Goal: Book appointment/travel/reservation

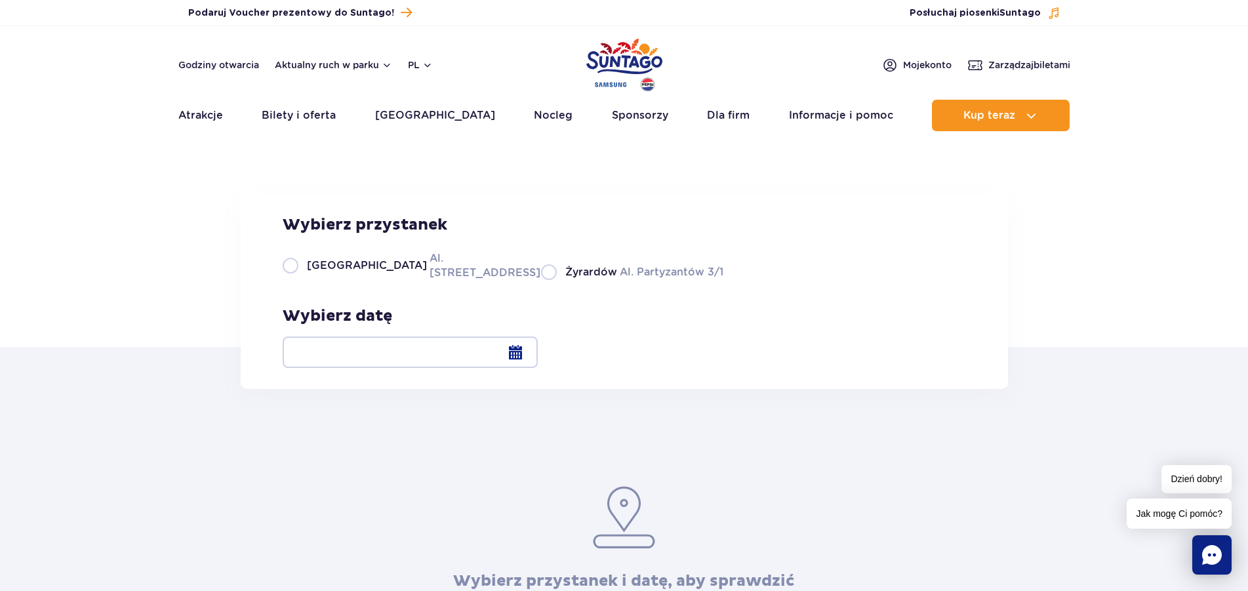
drag, startPoint x: 290, startPoint y: 359, endPoint x: 300, endPoint y: 358, distance: 10.6
click at [289, 280] on label "Warszawa Al. [STREET_ADDRESS]" at bounding box center [404, 265] width 243 height 30
click at [289, 280] on input "Warszawa Al. [STREET_ADDRESS]" at bounding box center [290, 278] width 14 height 3
radio input "true"
click at [538, 348] on div at bounding box center [410, 351] width 255 height 31
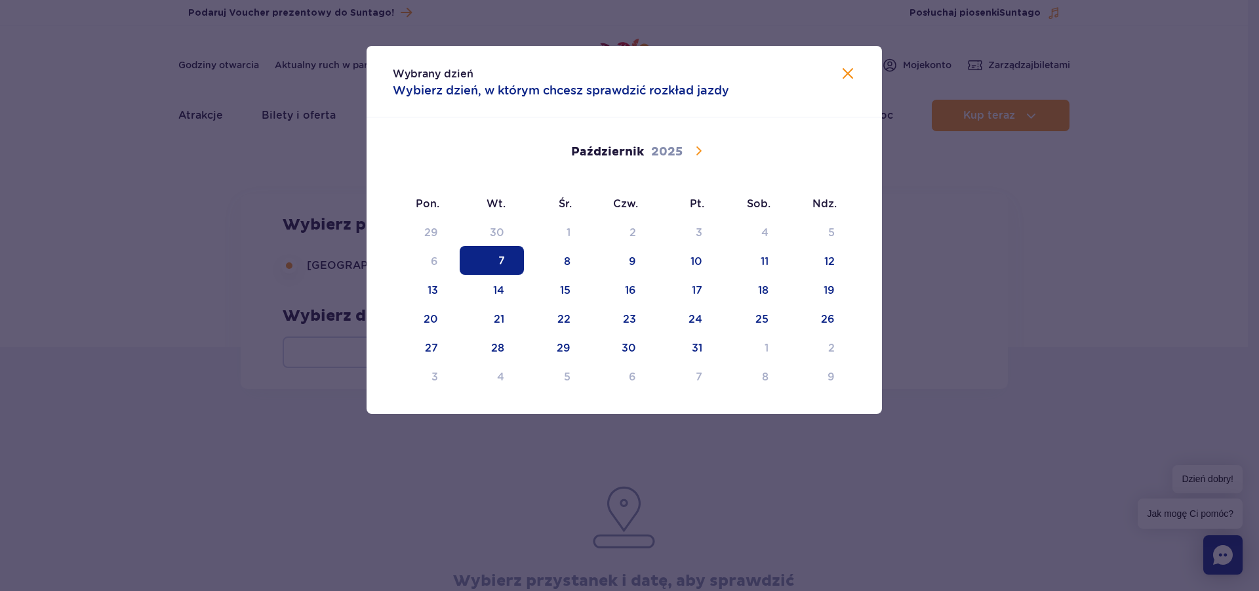
click at [698, 155] on icon at bounding box center [698, 151] width 16 height 16
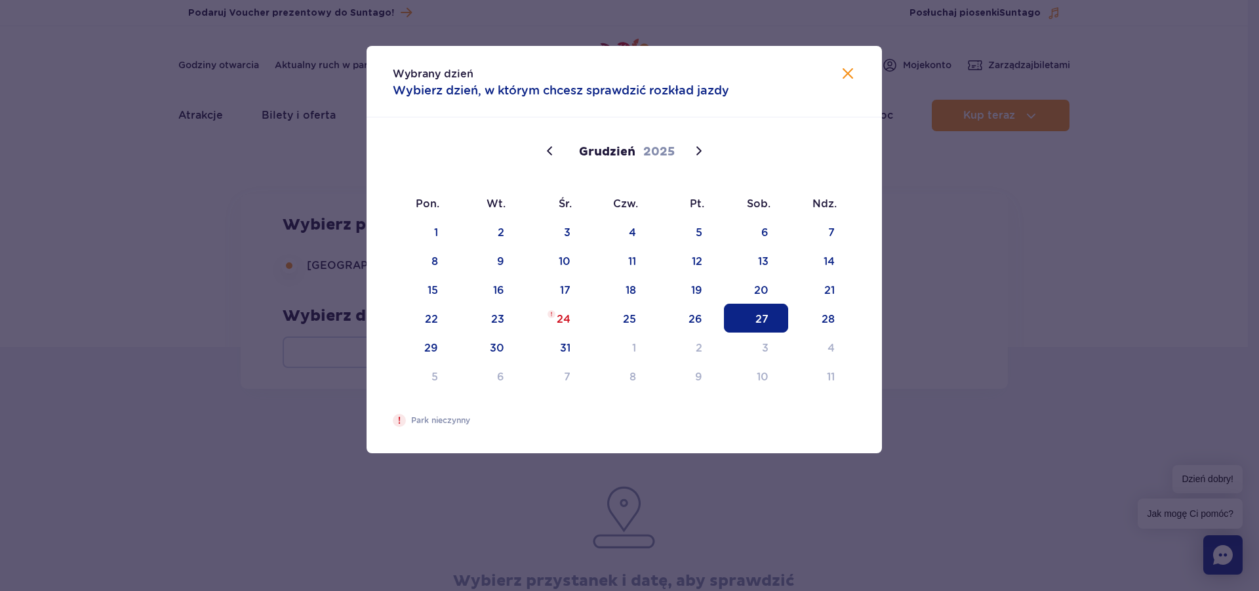
click at [767, 318] on span "27" at bounding box center [756, 318] width 64 height 29
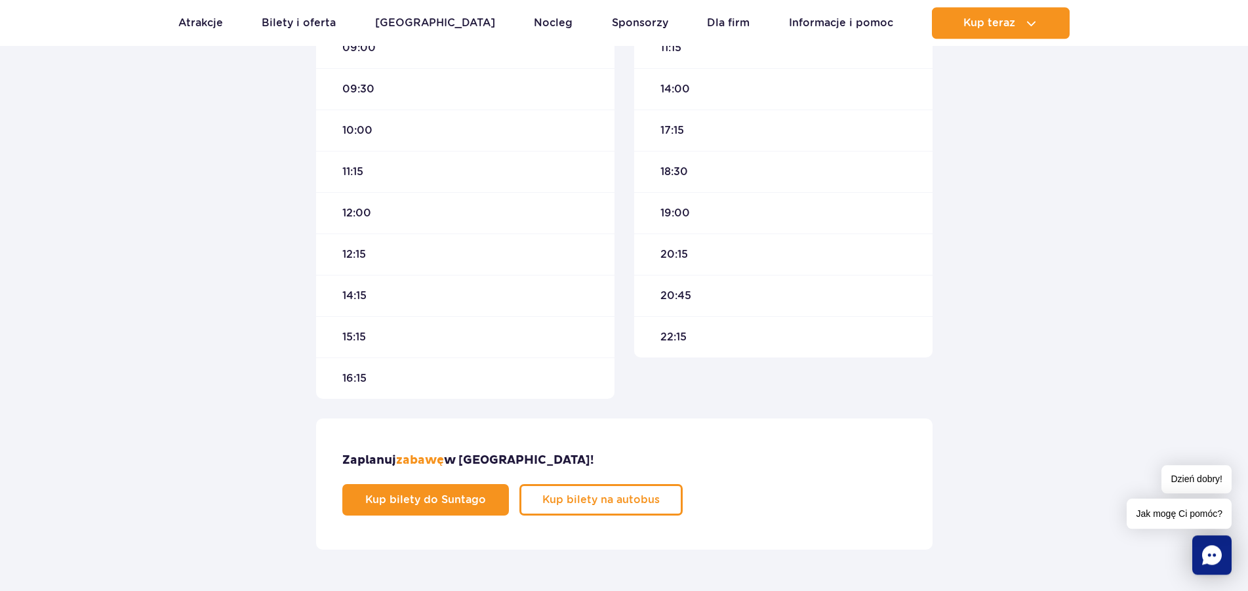
scroll to position [602, 0]
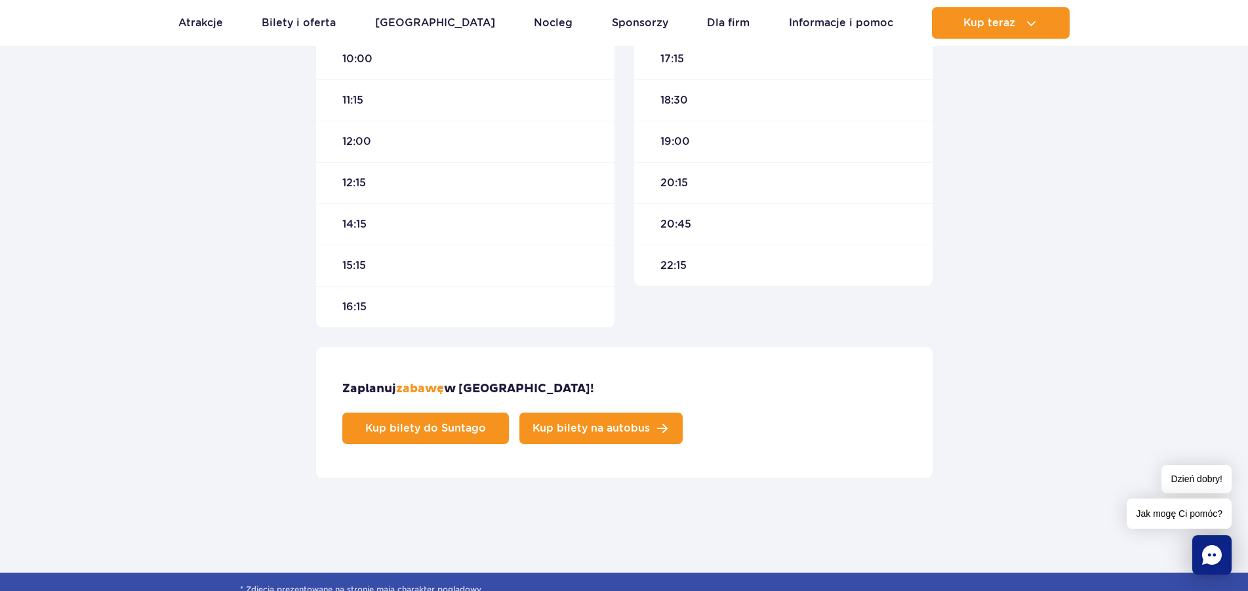
click at [650, 423] on span "Kup bilety na autobus" at bounding box center [590, 428] width 117 height 10
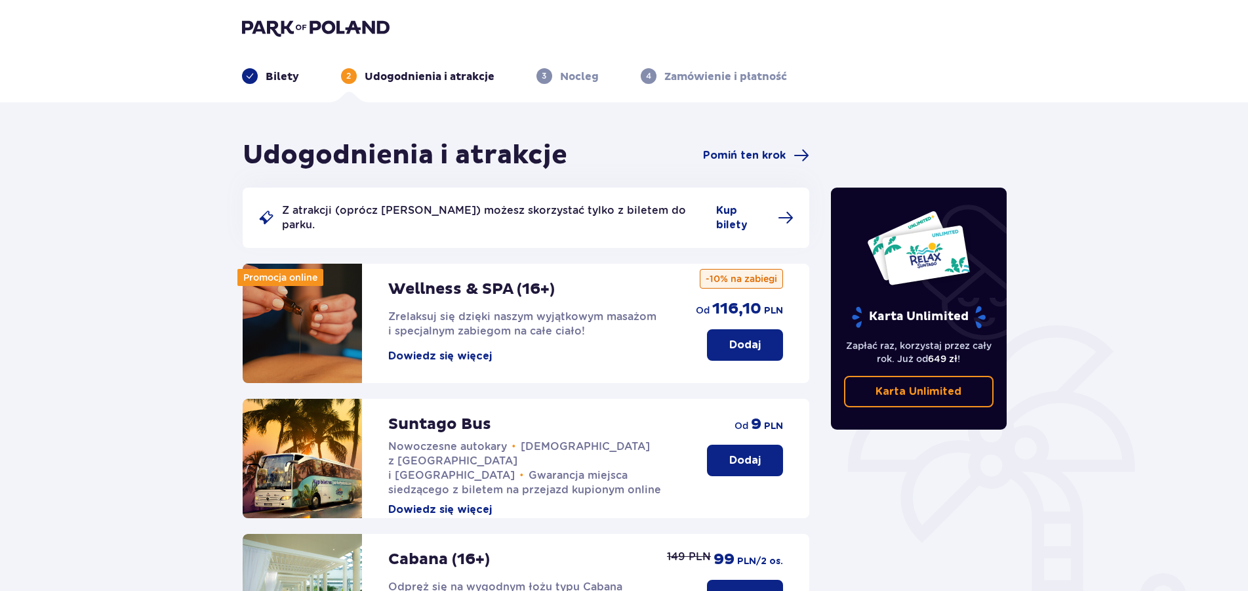
scroll to position [134, 0]
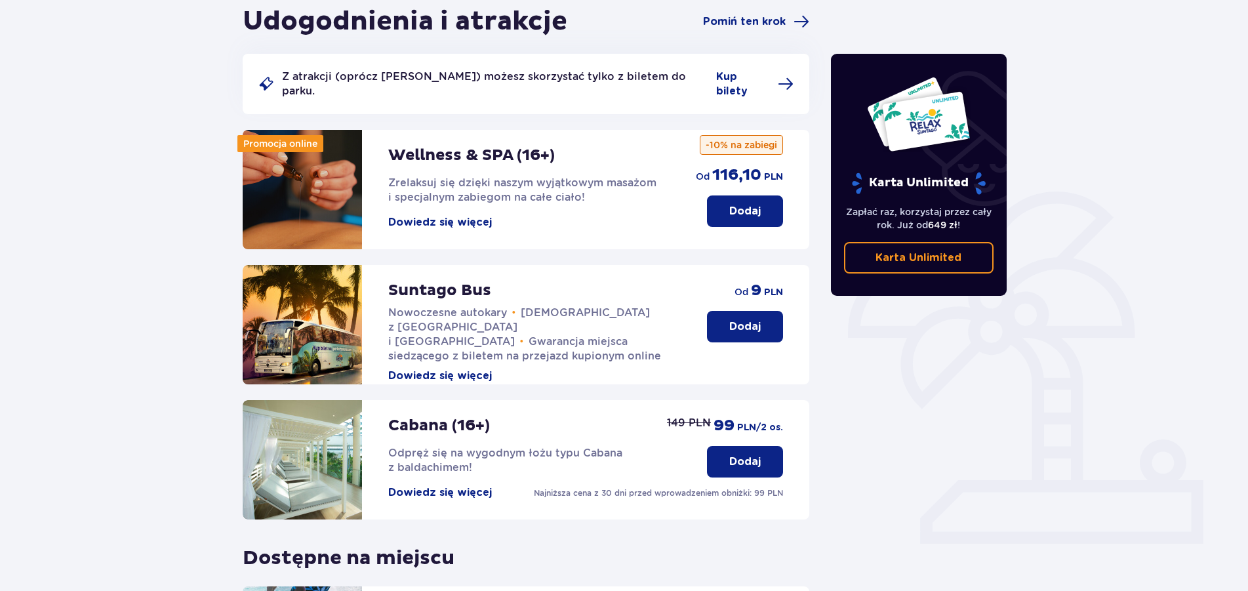
click at [761, 319] on p "Dodaj" at bounding box center [744, 326] width 31 height 14
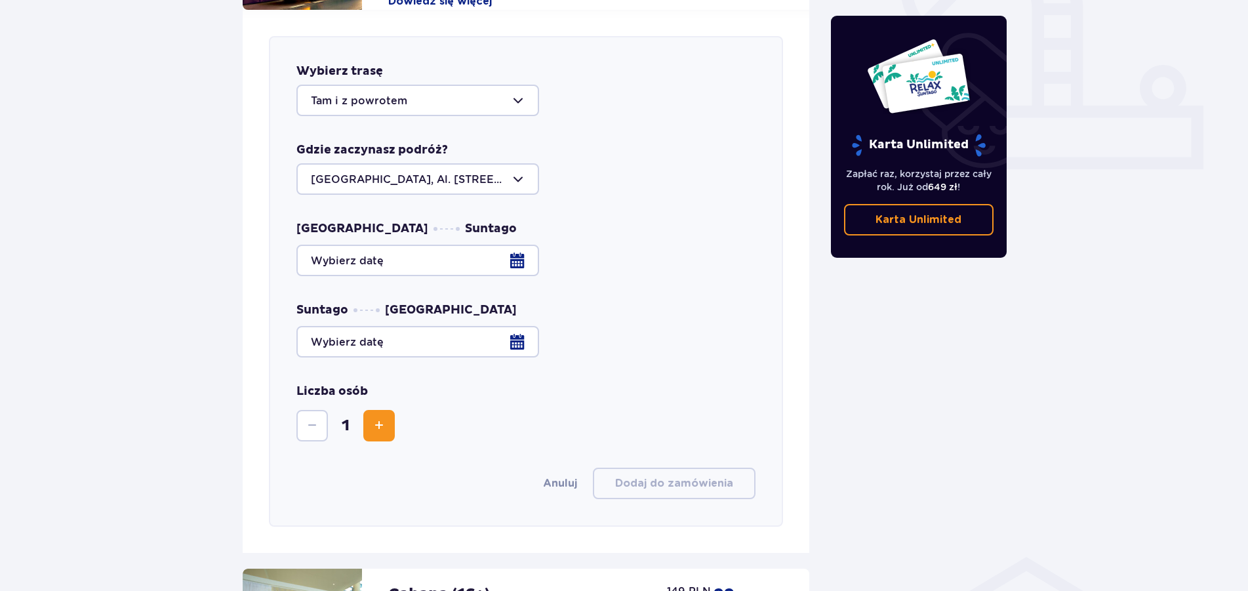
scroll to position [515, 0]
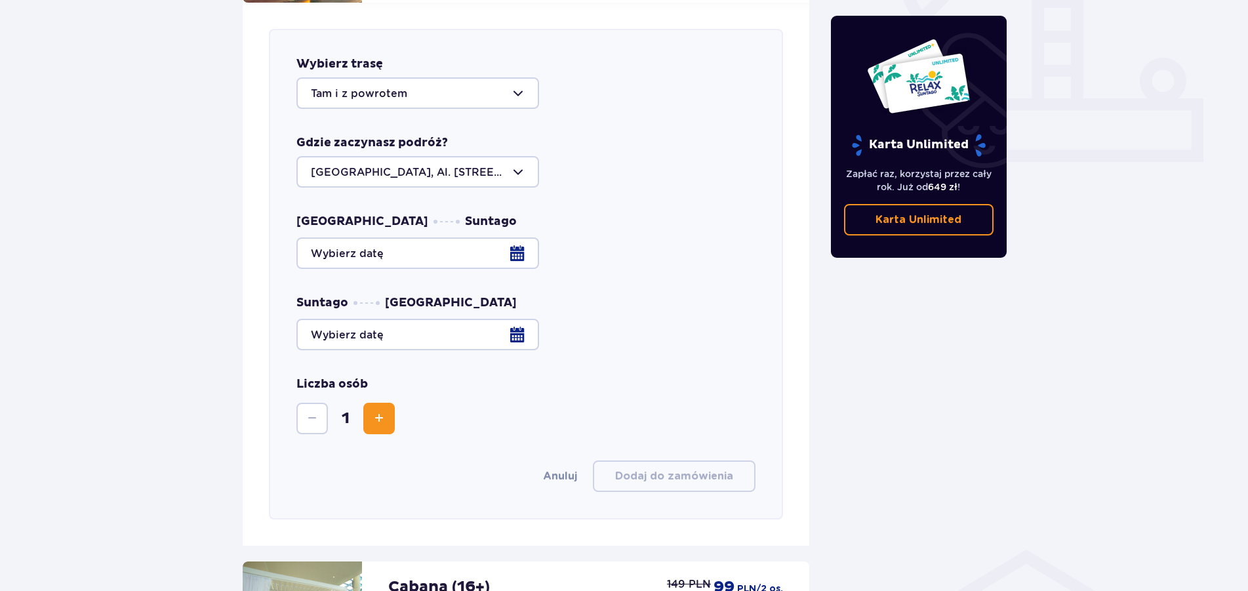
click at [508, 245] on div at bounding box center [526, 252] width 460 height 31
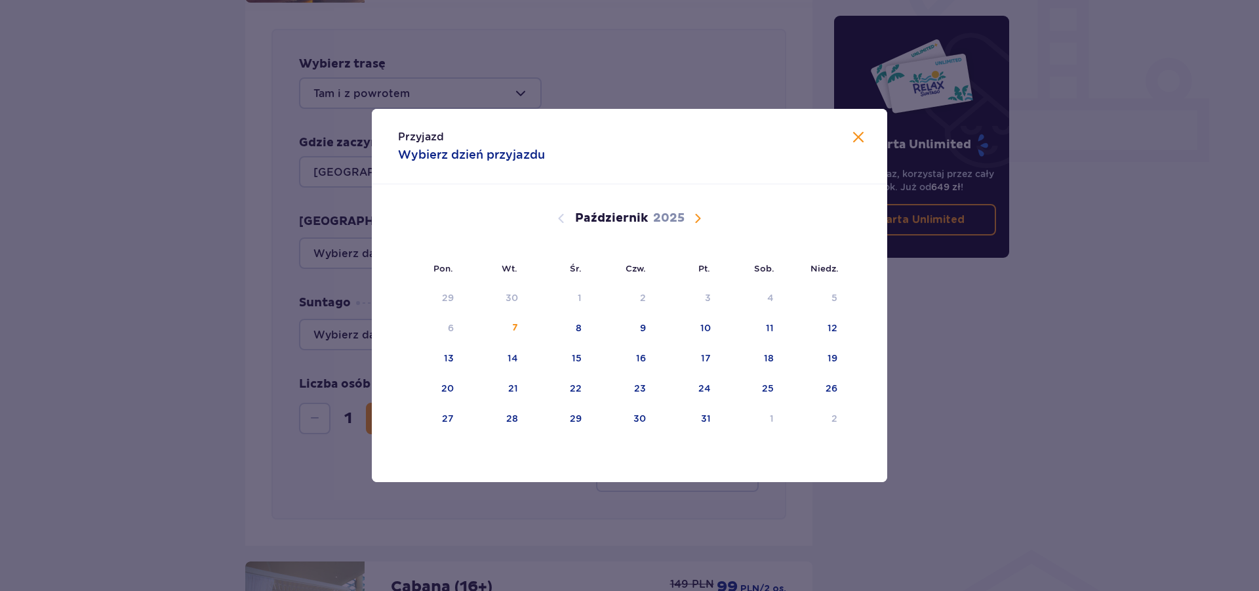
click at [698, 215] on span "Następny miesiąc" at bounding box center [698, 218] width 16 height 16
click at [770, 385] on div "27" at bounding box center [768, 388] width 12 height 13
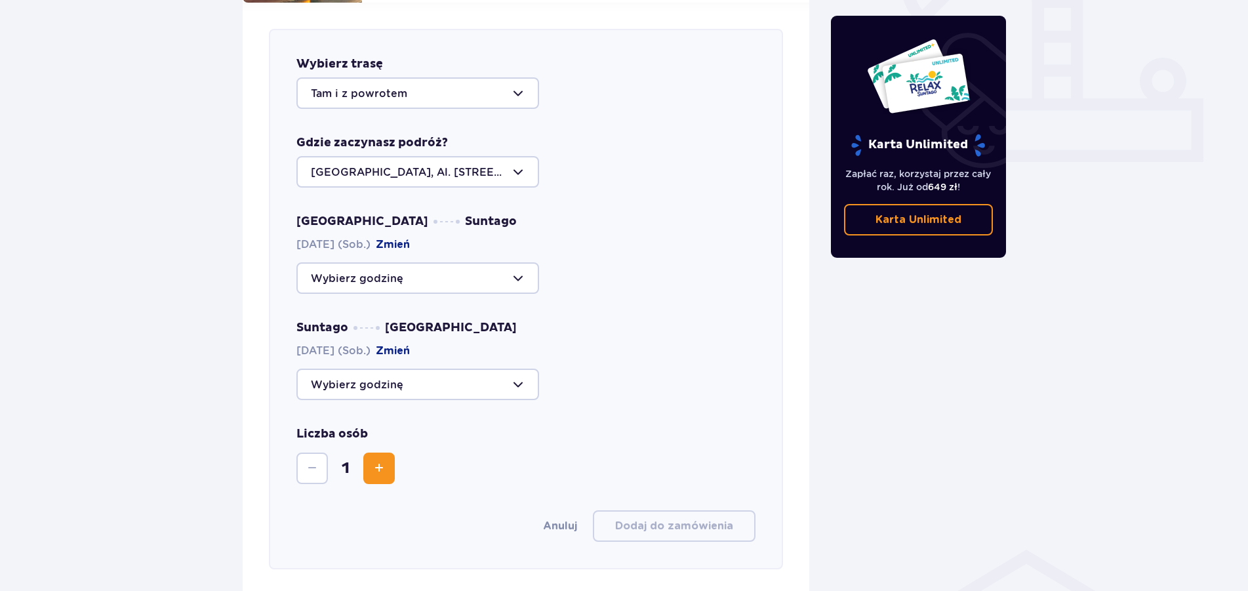
click at [218, 321] on div "Udogodnienia i atrakcje Pomiń ten krok Z atrakcji (oprócz Suntago Busa) możesz …" at bounding box center [624, 341] width 1248 height 1508
click at [416, 263] on div at bounding box center [417, 277] width 243 height 31
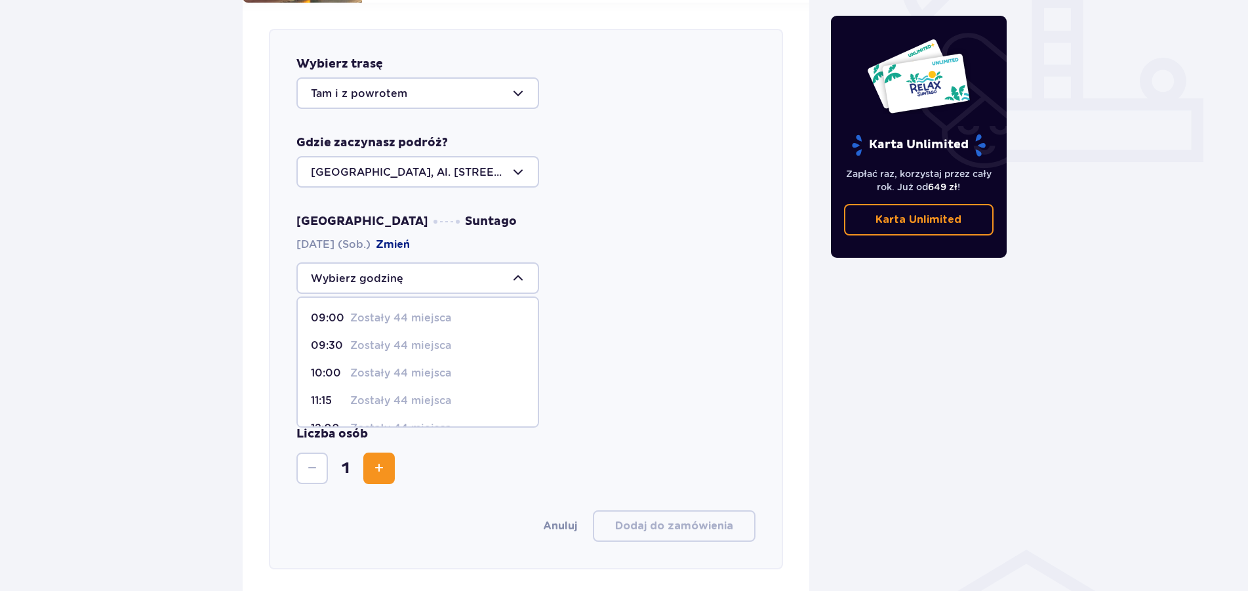
click at [361, 338] on p "Zostały 44 miejsca" at bounding box center [400, 345] width 101 height 14
type input "09:30"
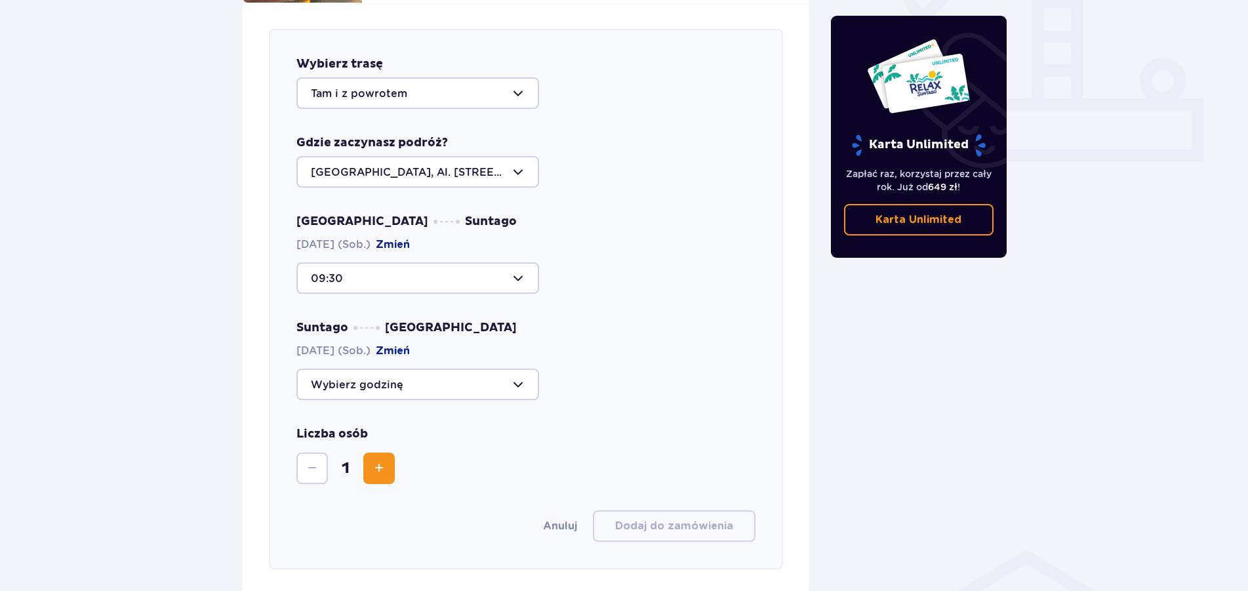
click at [504, 371] on div at bounding box center [417, 384] width 243 height 31
click at [365, 500] on p "Zostały 44 miejsca" at bounding box center [400, 507] width 101 height 14
type input "18:30"
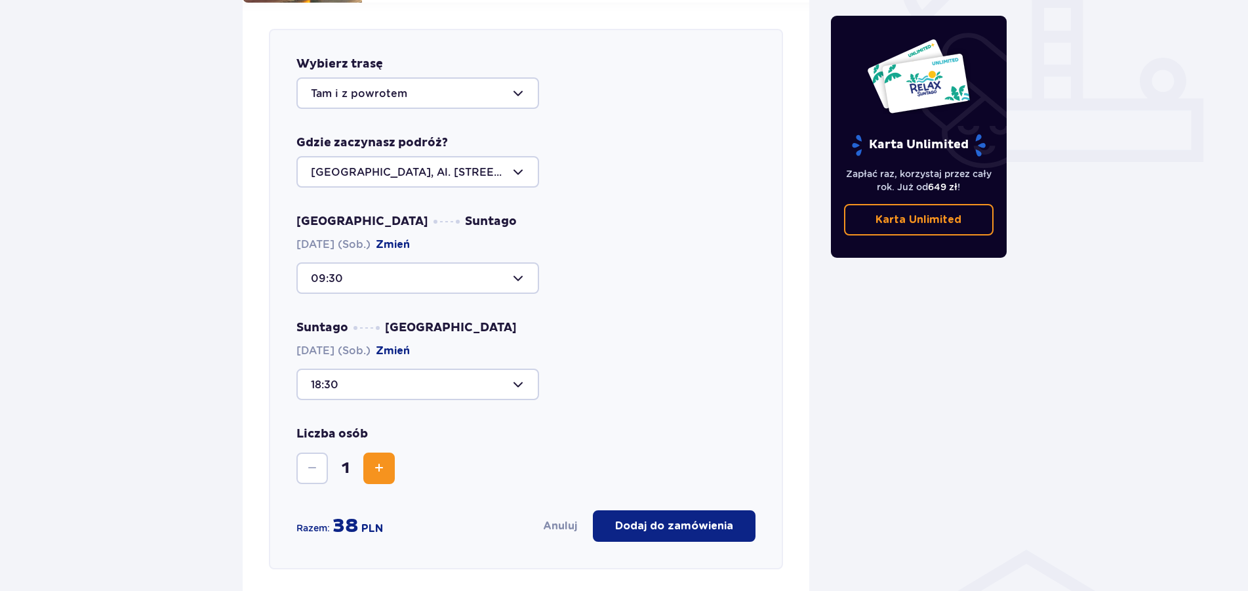
click at [386, 460] on span "Zwiększ" at bounding box center [379, 468] width 16 height 16
